Goal: Task Accomplishment & Management: Complete application form

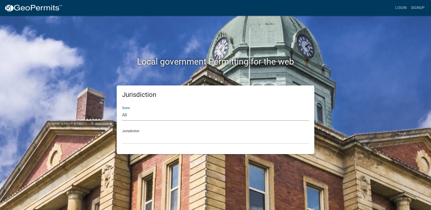
click at [145, 116] on select "All Colorado Georgia Indiana Iowa Kansas Minnesota Ohio South Carolina Wisconsin" at bounding box center [215, 114] width 187 height 11
select select "[US_STATE]"
click at [122, 109] on select "All Colorado Georgia Indiana Iowa Kansas Minnesota Ohio South Carolina Wisconsin" at bounding box center [215, 114] width 187 height 11
click at [135, 137] on select "Becker County, Minnesota Benton County, Minnesota Carlton County, Minnesota Cit…" at bounding box center [215, 137] width 187 height 11
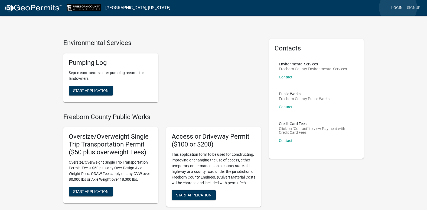
click at [398, 8] on link "Login" at bounding box center [397, 8] width 16 height 10
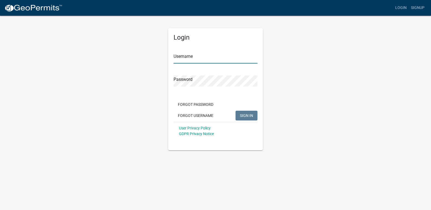
click at [216, 60] on input "Username" at bounding box center [216, 57] width 84 height 11
type input "D"
type input "DCAnderon"
click at [313, 83] on div "Login Username DCAnderon Password Forgot Password Forgot Username SIGN IN User …" at bounding box center [215, 82] width 309 height 135
click at [313, 64] on div "Login Username DCAnderon Password Forgot Password Forgot Username SIGN IN User …" at bounding box center [215, 82] width 309 height 135
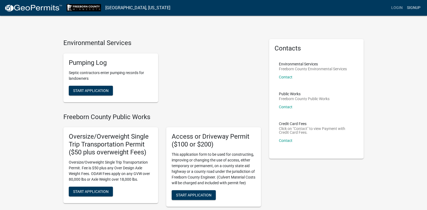
click at [418, 7] on link "Signup" at bounding box center [414, 8] width 18 height 10
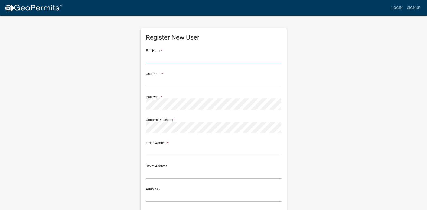
click at [182, 57] on input "text" at bounding box center [213, 57] width 135 height 11
type input "Danielle Christen Anderson"
type input "dani_anderson311926@yahoo.com"
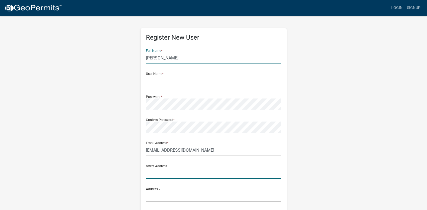
type input "21756 Moccasin"
type input "Albert Lea"
type input "MN"
type input "56007"
type input "5073775182"
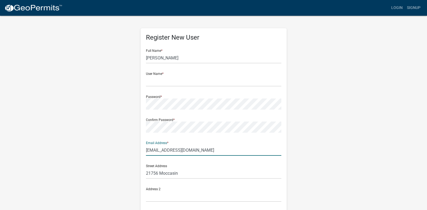
click at [212, 150] on input "dani_anderson311926@yahoo.com" at bounding box center [213, 149] width 135 height 11
type input "d"
type input "danielle.anderson@co.freeborn.mn.us"
click at [177, 77] on input "text" at bounding box center [213, 80] width 135 height 11
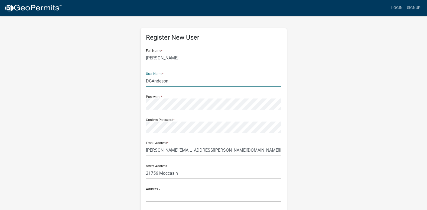
type input "DCAndeson"
click at [203, 120] on div "Confirm Password *" at bounding box center [213, 123] width 135 height 19
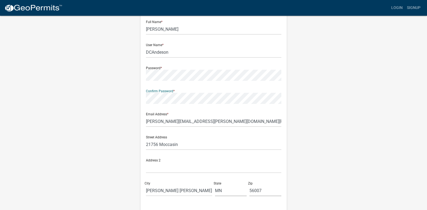
scroll to position [95, 0]
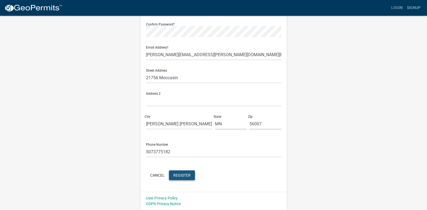
click at [183, 175] on span "Register" at bounding box center [181, 175] width 17 height 4
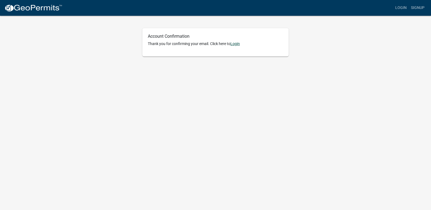
click at [238, 45] on link "Login" at bounding box center [235, 43] width 9 height 4
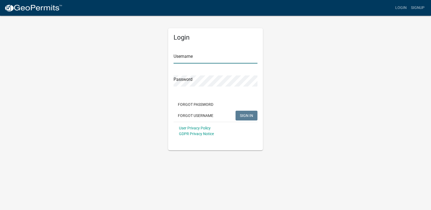
type input "DCAndeson"
click at [238, 116] on button "SIGN IN" at bounding box center [247, 116] width 22 height 10
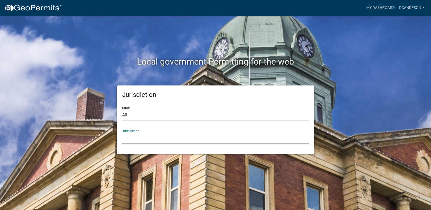
click at [164, 138] on select "[GEOGRAPHIC_DATA], [US_STATE] [GEOGRAPHIC_DATA], [US_STATE][PERSON_NAME][GEOGRA…" at bounding box center [215, 137] width 187 height 11
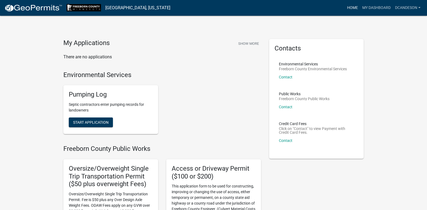
click at [351, 7] on link "Home" at bounding box center [352, 8] width 15 height 10
click at [365, 8] on link "My Dashboard" at bounding box center [376, 8] width 33 height 10
